Goal: Transaction & Acquisition: Obtain resource

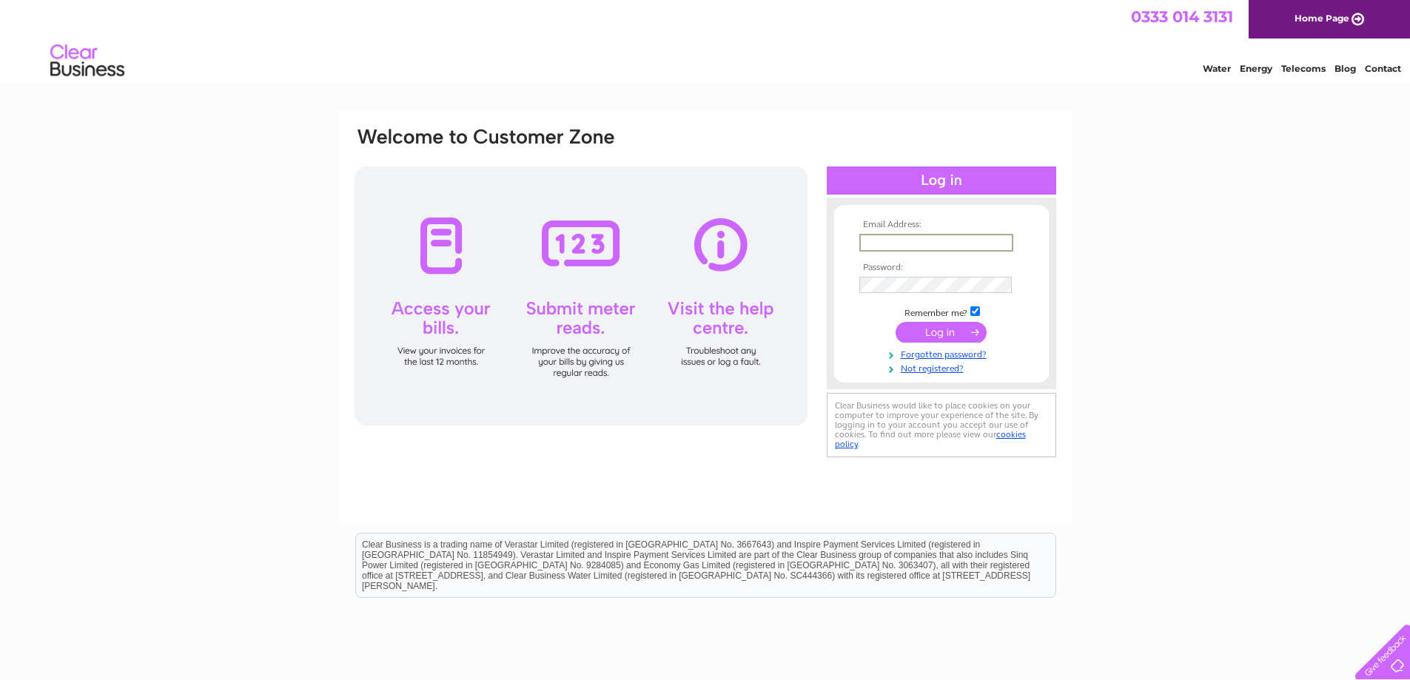
click at [929, 242] on input "text" at bounding box center [936, 243] width 154 height 18
type input "[EMAIL_ADDRESS][DOMAIN_NAME]"
click at [896, 322] on input "submit" at bounding box center [941, 332] width 91 height 21
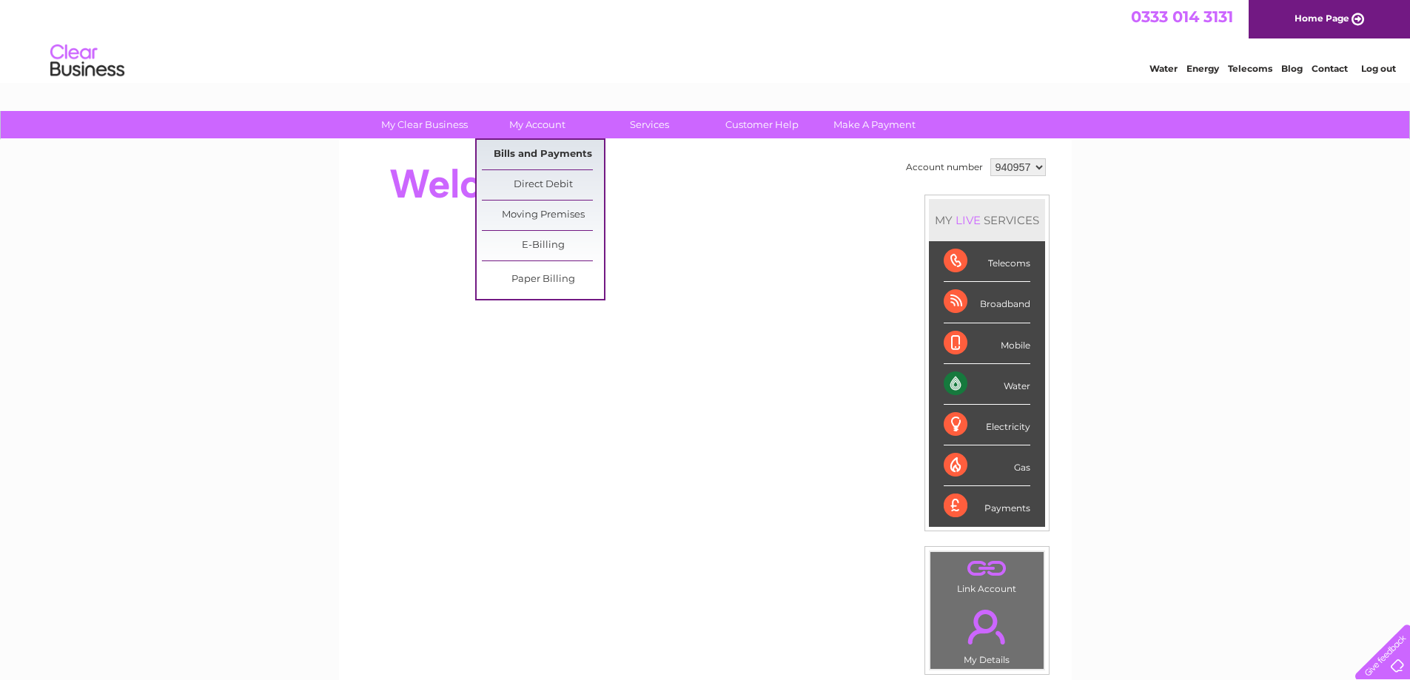
click at [546, 148] on link "Bills and Payments" at bounding box center [543, 155] width 122 height 30
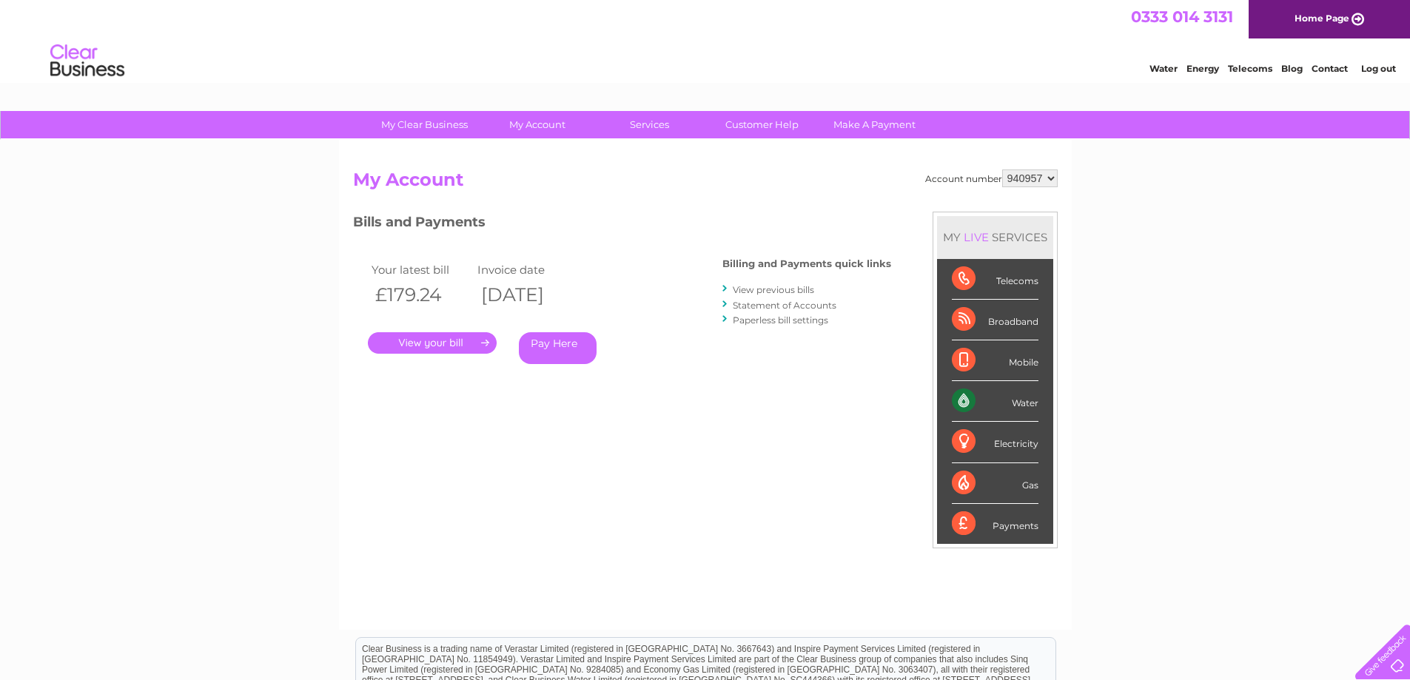
click at [452, 346] on link "." at bounding box center [432, 342] width 129 height 21
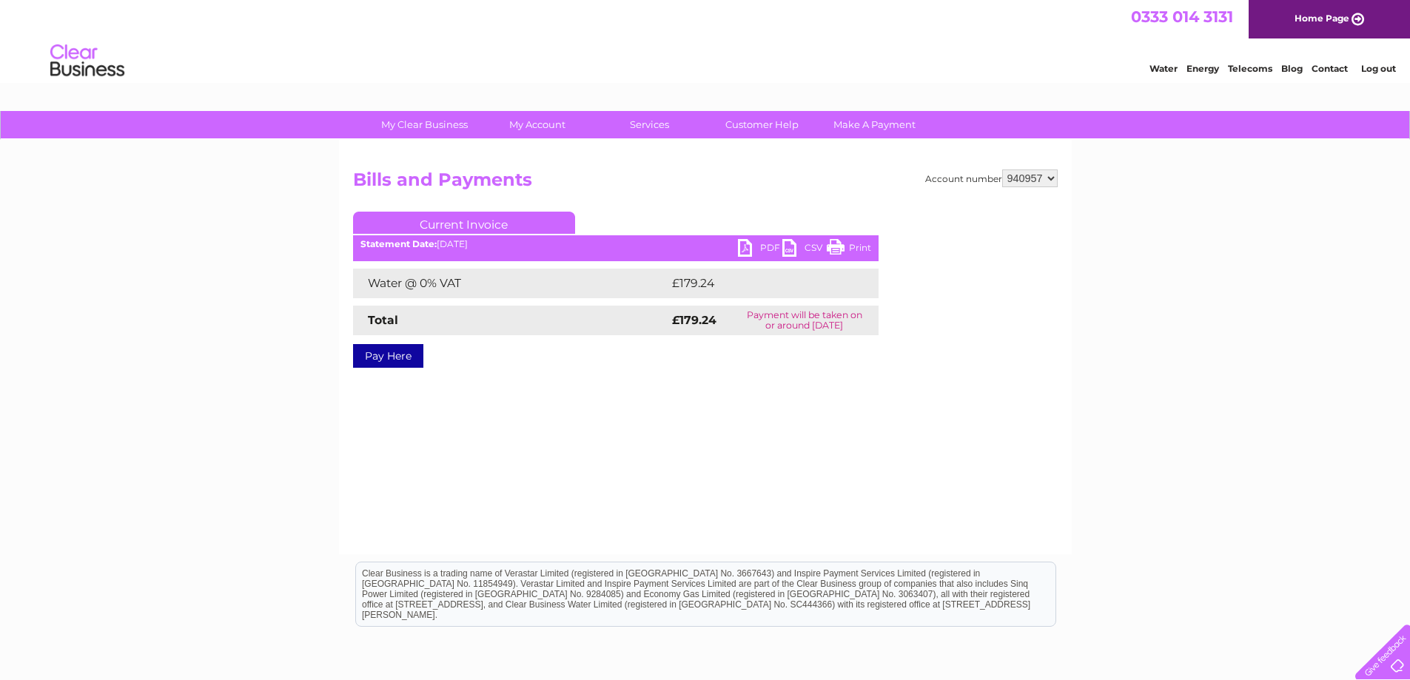
click at [744, 243] on link "PDF" at bounding box center [760, 249] width 44 height 21
